Goal: Find contact information: Find contact information

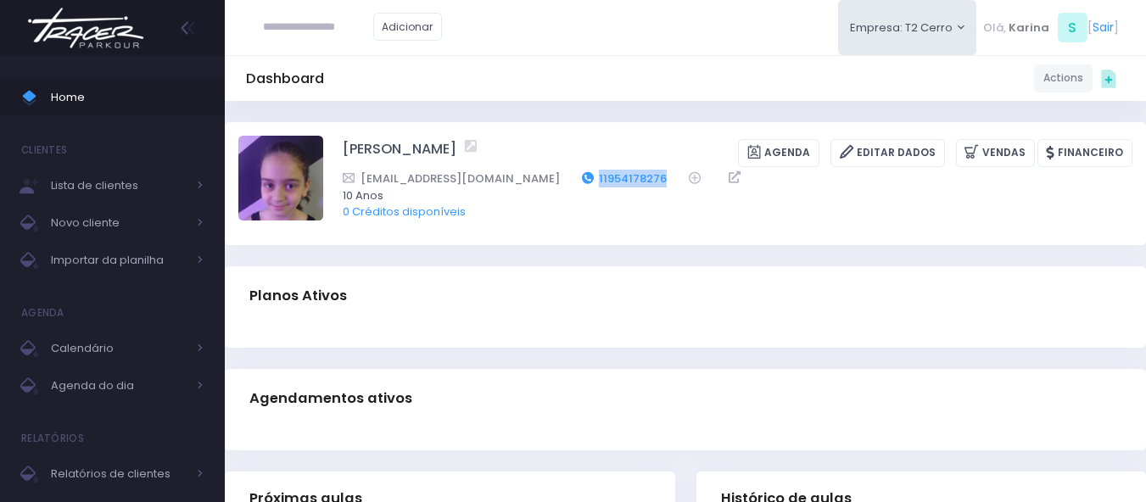
drag, startPoint x: 634, startPoint y: 173, endPoint x: 554, endPoint y: 178, distance: 79.9
click at [554, 178] on div "Santosmari19@outlook.com 11954178276" at bounding box center [727, 179] width 768 height 18
copy div "11954178276"
click at [582, 89] on div "Dashboard Actions Choose Label: Customer Partner Suplier Member Staff Add new" at bounding box center [686, 78] width 922 height 32
click at [1081, 151] on link "Financeiro" at bounding box center [1085, 153] width 95 height 28
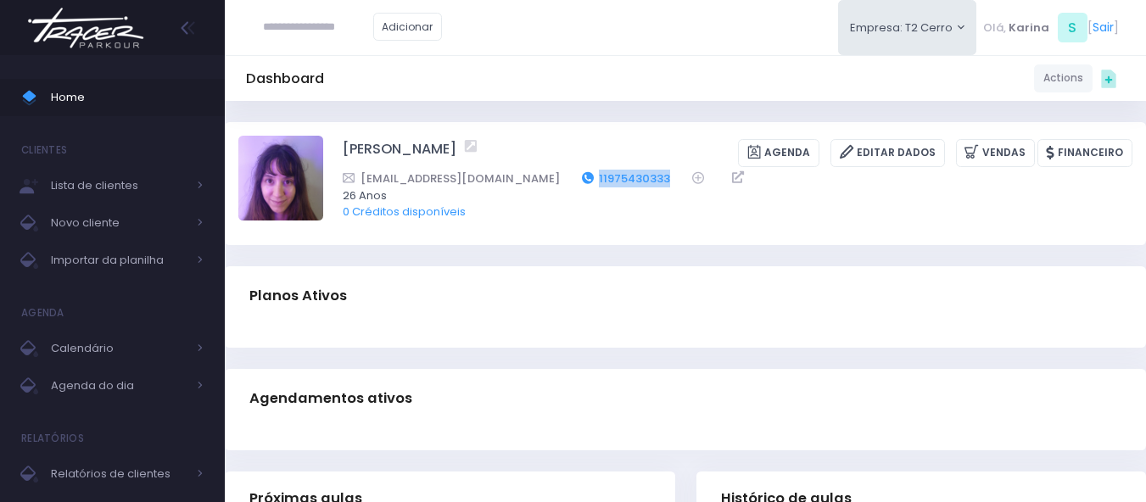
drag, startPoint x: 592, startPoint y: 177, endPoint x: 512, endPoint y: 184, distance: 80.9
click at [512, 184] on div "gbgini@hotmail.com 11975430333" at bounding box center [727, 179] width 768 height 18
copy link "11975430333"
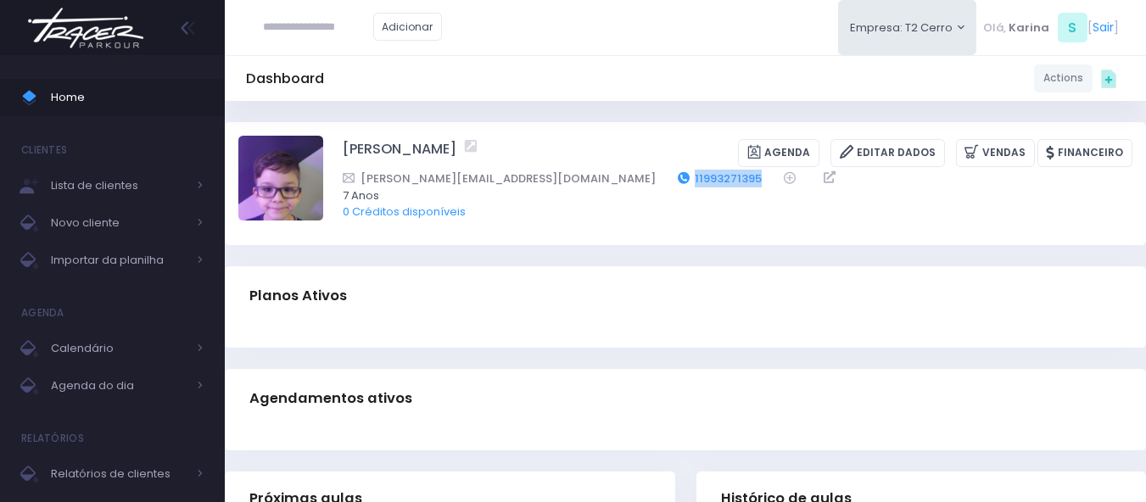
drag, startPoint x: 659, startPoint y: 175, endPoint x: 580, endPoint y: 182, distance: 79.2
click at [580, 182] on div "fernanda.antonelli@terra.com.br 11993271395" at bounding box center [727, 179] width 768 height 18
copy div "11993271395"
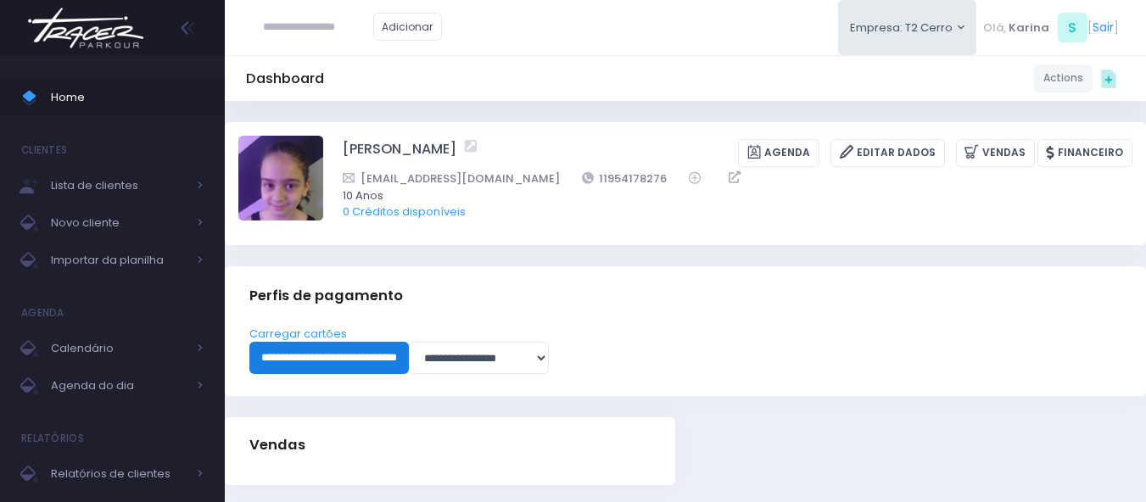
click at [345, 353] on input "**********" at bounding box center [329, 358] width 160 height 32
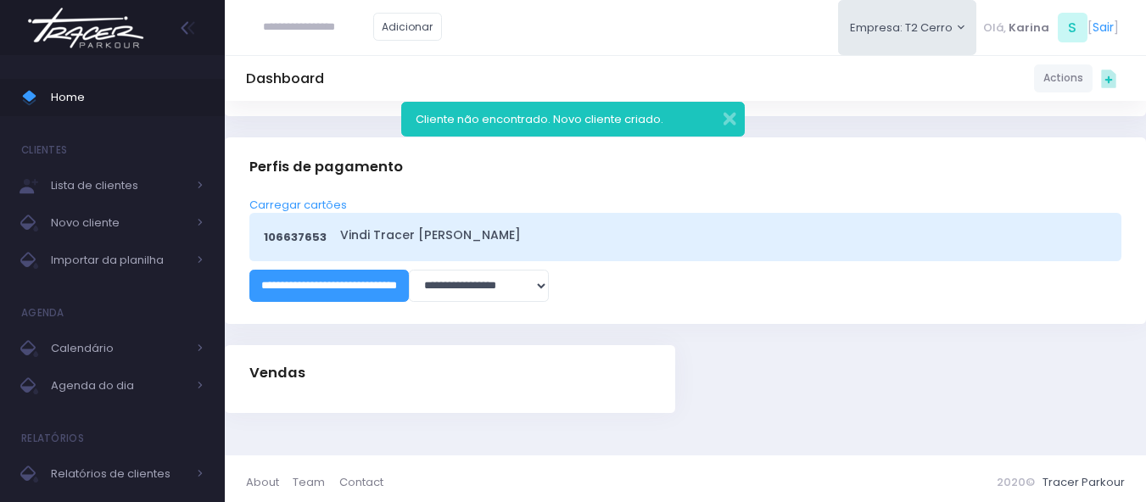
scroll to position [137, 0]
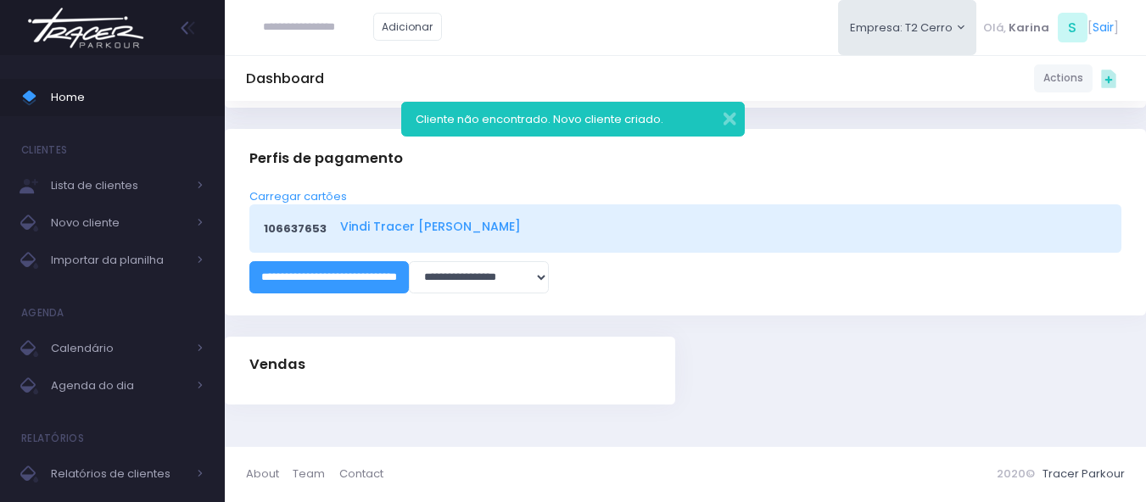
click at [439, 227] on link "Vindi Tracer Cerro Corá" at bounding box center [721, 227] width 762 height 18
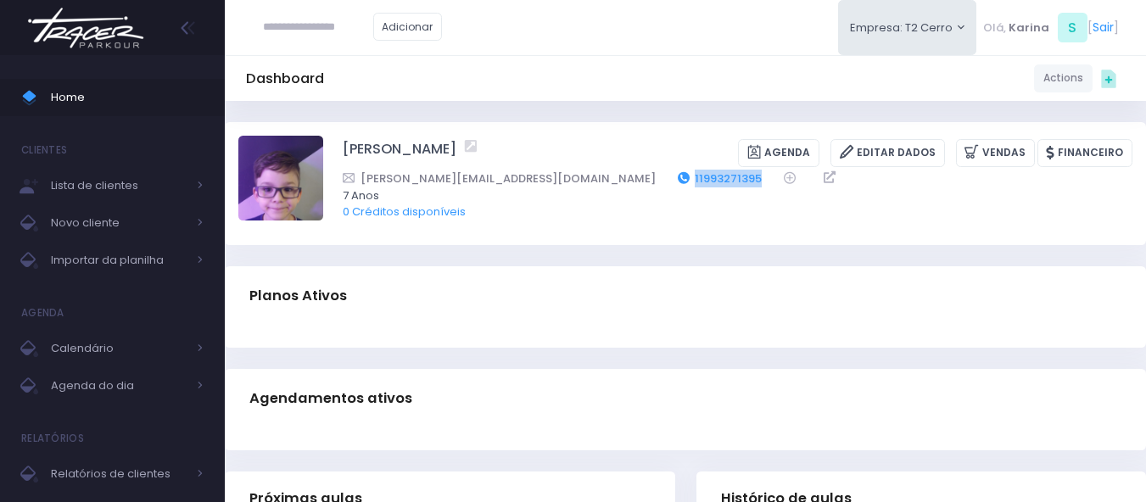
drag, startPoint x: 659, startPoint y: 175, endPoint x: 580, endPoint y: 173, distance: 78.9
click at [580, 173] on div "fernanda.antonelli@terra.com.br 11993271395" at bounding box center [727, 179] width 768 height 18
copy link "11993271395"
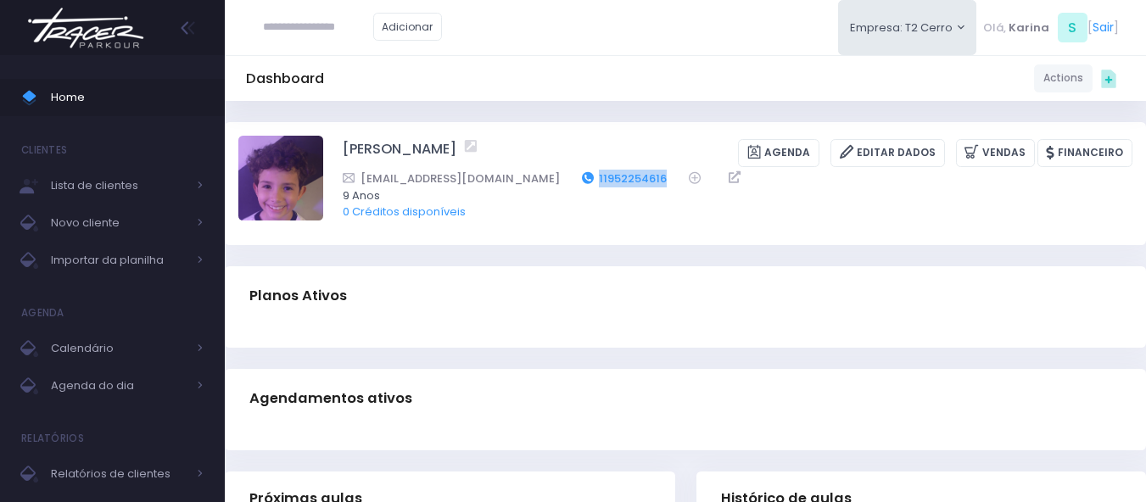
drag, startPoint x: 662, startPoint y: 177, endPoint x: 581, endPoint y: 181, distance: 80.7
click at [581, 181] on div "elizcordeiropersonal@gmail.com 11952254616" at bounding box center [727, 179] width 768 height 18
copy div "11952254616"
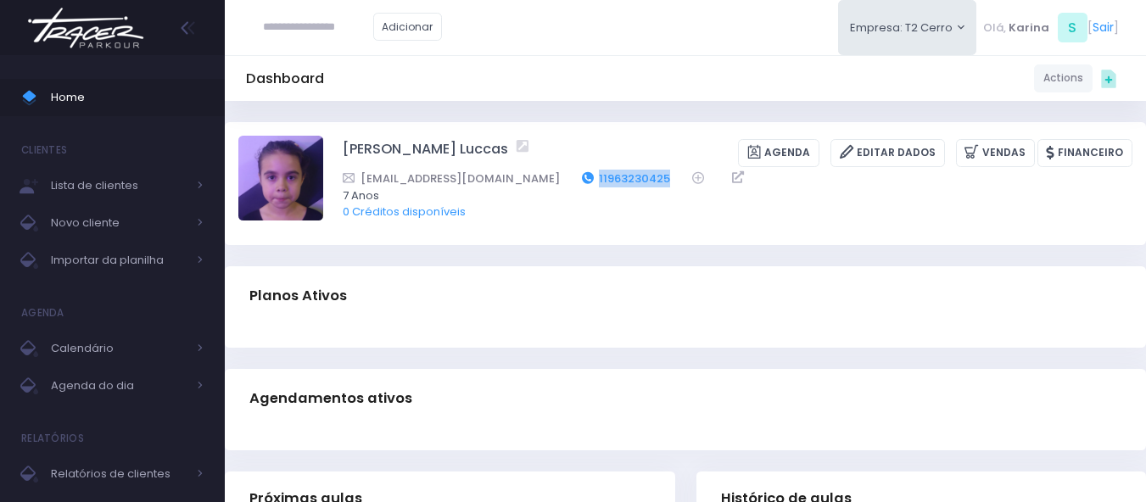
drag, startPoint x: 606, startPoint y: 177, endPoint x: 524, endPoint y: 178, distance: 81.5
click at [524, 178] on div "laripaes25@gmail.com 11963230425" at bounding box center [727, 179] width 768 height 18
copy link "11963230425"
